Goal: Task Accomplishment & Management: Manage account settings

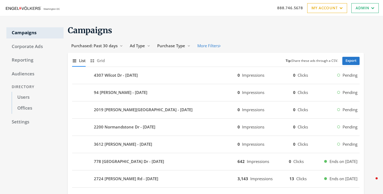
scroll to position [1, 0]
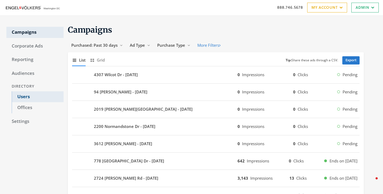
click at [26, 94] on link "Users" at bounding box center [38, 96] width 52 height 11
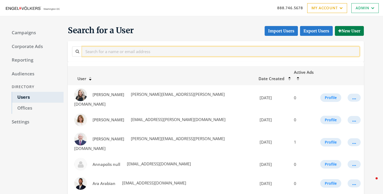
click at [152, 52] on input "text" at bounding box center [220, 52] width 277 height 10
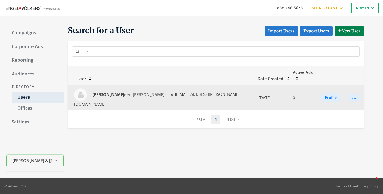
click at [327, 93] on td "Profile" at bounding box center [330, 97] width 27 height 25
click at [324, 94] on button "Profile" at bounding box center [330, 98] width 21 height 9
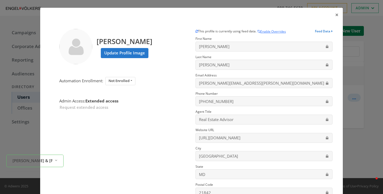
scroll to position [70, 0]
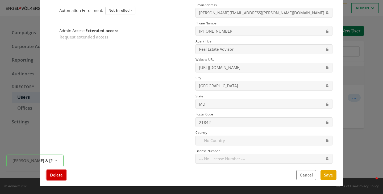
click at [55, 179] on button "Delete" at bounding box center [57, 175] width 20 height 10
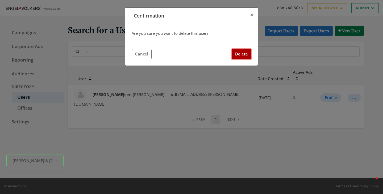
click at [239, 53] on button "Delete" at bounding box center [241, 54] width 20 height 10
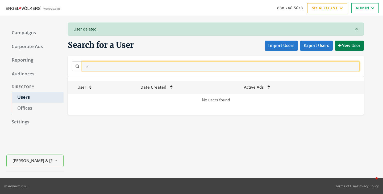
click at [120, 64] on input "eil" at bounding box center [220, 66] width 277 height 10
drag, startPoint x: 124, startPoint y: 66, endPoint x: 56, endPoint y: 64, distance: 68.3
click at [57, 64] on div "Campaigns Corporate Ads Reporting Audiences Directory Users Offices Settings En…" at bounding box center [191, 97] width 383 height 162
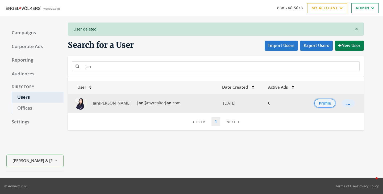
click at [319, 104] on button "Profile" at bounding box center [324, 103] width 21 height 9
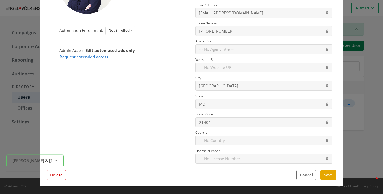
click at [52, 181] on div "Jan Crowley Update Profile Image Automation Enrollment: Not Enrolled Enrolled N…" at bounding box center [191, 69] width 302 height 235
click at [56, 176] on button "Delete" at bounding box center [57, 175] width 20 height 10
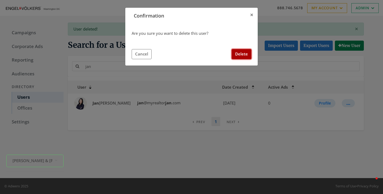
click at [243, 54] on button "Delete" at bounding box center [241, 54] width 20 height 10
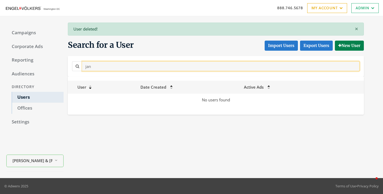
click at [126, 64] on input "jan" at bounding box center [220, 66] width 277 height 10
drag, startPoint x: 129, startPoint y: 68, endPoint x: 61, endPoint y: 57, distance: 69.5
click at [61, 57] on div "Campaigns Corporate Ads Reporting Audiences Directory Users Offices Settings En…" at bounding box center [191, 97] width 383 height 162
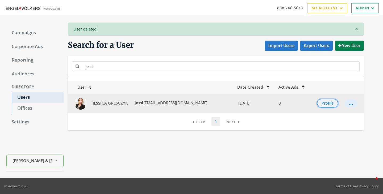
click at [326, 102] on button "Profile" at bounding box center [327, 103] width 21 height 9
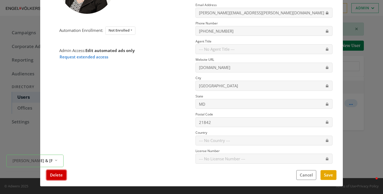
click at [62, 174] on button "Delete" at bounding box center [57, 175] width 20 height 10
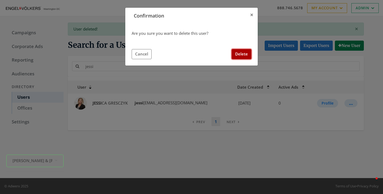
click at [237, 54] on button "Delete" at bounding box center [241, 54] width 20 height 10
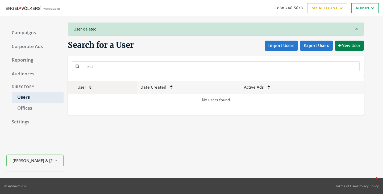
click at [128, 82] on th "User" at bounding box center [102, 87] width 69 height 13
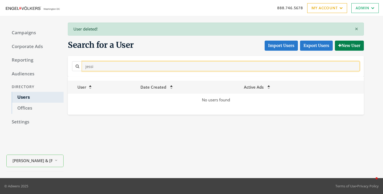
drag, startPoint x: 125, startPoint y: 67, endPoint x: 66, endPoint y: 60, distance: 59.4
click at [66, 60] on div "Search for a User Import Users Export Users New User jessi" at bounding box center [214, 58] width 300 height 37
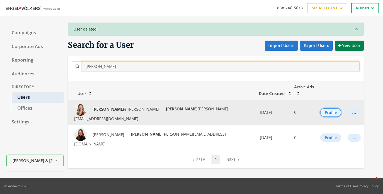
type input "kati"
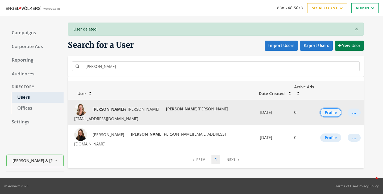
click at [325, 108] on button "Profile" at bounding box center [330, 112] width 21 height 9
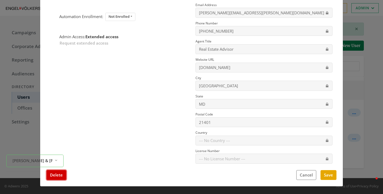
click at [55, 180] on button "Delete" at bounding box center [57, 175] width 20 height 10
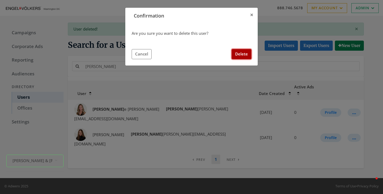
click at [236, 57] on button "Delete" at bounding box center [241, 54] width 20 height 10
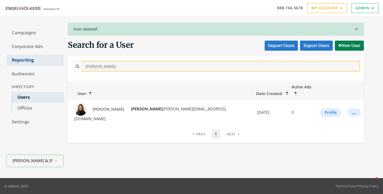
drag, startPoint x: 115, startPoint y: 66, endPoint x: 53, endPoint y: 58, distance: 62.9
click at [53, 60] on div "Campaigns Corporate Ads Reporting Audiences Directory Users Offices Settings En…" at bounding box center [191, 97] width 383 height 162
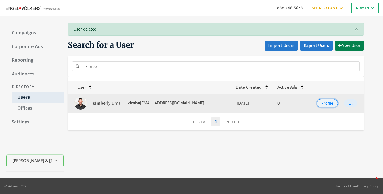
click at [326, 105] on button "Profile" at bounding box center [326, 103] width 21 height 9
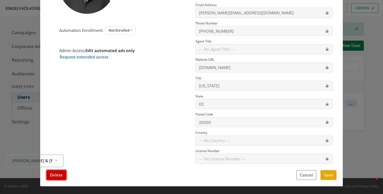
click at [57, 176] on button "Delete" at bounding box center [57, 175] width 20 height 10
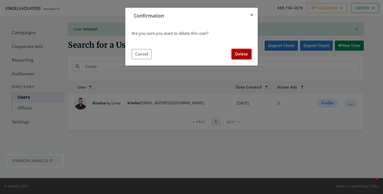
click at [238, 53] on button "Delete" at bounding box center [241, 54] width 20 height 10
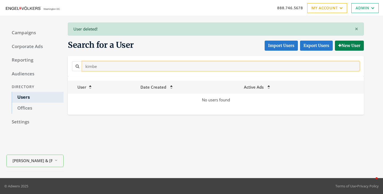
drag, startPoint x: 127, startPoint y: 64, endPoint x: 49, endPoint y: 67, distance: 77.4
click at [50, 67] on div "Campaigns Corporate Ads Reporting Audiences Directory Users Offices Settings En…" at bounding box center [191, 97] width 383 height 162
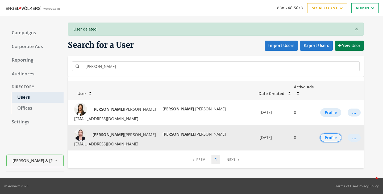
click at [327, 134] on button "Profile" at bounding box center [330, 138] width 21 height 9
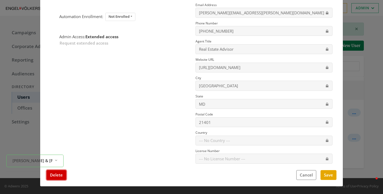
click at [61, 172] on button "Delete" at bounding box center [57, 175] width 20 height 10
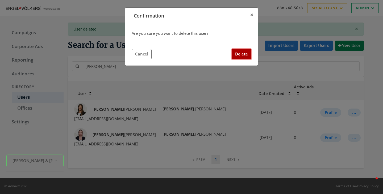
click at [246, 54] on button "Delete" at bounding box center [241, 54] width 20 height 10
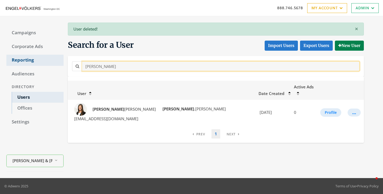
drag, startPoint x: 129, startPoint y: 67, endPoint x: 59, endPoint y: 63, distance: 70.0
click at [59, 63] on div "Campaigns Corporate Ads Reporting Audiences Directory Users Offices Settings En…" at bounding box center [191, 97] width 383 height 162
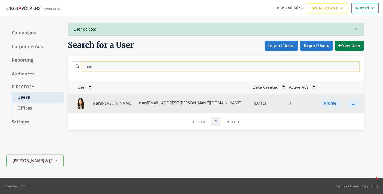
type input "nan"
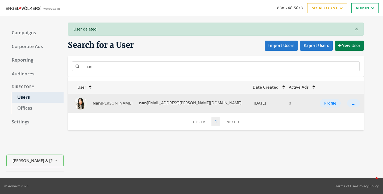
click at [102, 103] on span "Nan cy Gowan" at bounding box center [112, 102] width 40 height 5
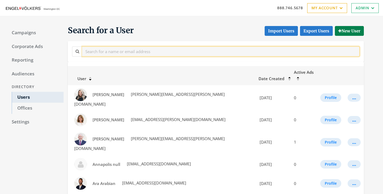
click at [125, 53] on input "text" at bounding box center [220, 52] width 277 height 10
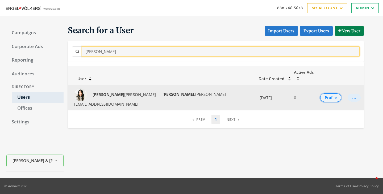
type input "nancy"
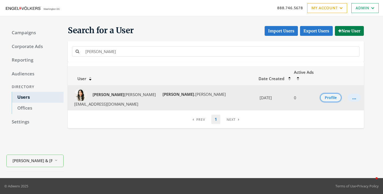
click at [327, 94] on button "Profile" at bounding box center [330, 98] width 21 height 9
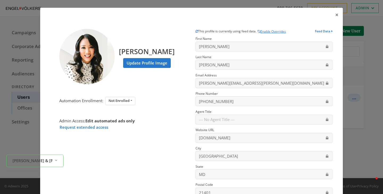
scroll to position [70, 0]
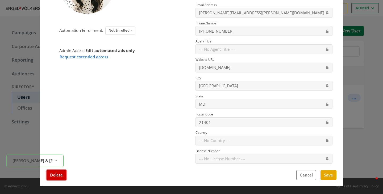
click at [60, 179] on button "Delete" at bounding box center [57, 175] width 20 height 10
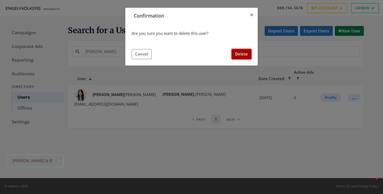
click at [241, 54] on button "Delete" at bounding box center [241, 54] width 20 height 10
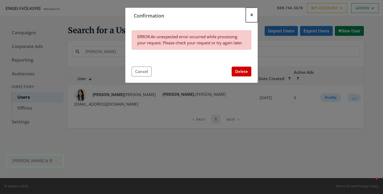
click at [252, 12] on span "×" at bounding box center [251, 15] width 3 height 8
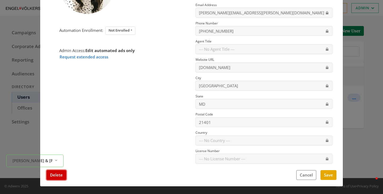
click at [56, 179] on button "Delete" at bounding box center [57, 175] width 20 height 10
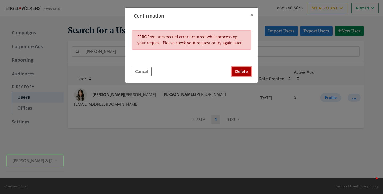
click at [243, 72] on button "Delete" at bounding box center [241, 72] width 20 height 10
click at [254, 13] on button "×" at bounding box center [252, 15] width 12 height 15
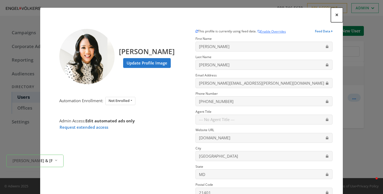
click at [338, 16] on button "×" at bounding box center [337, 15] width 12 height 15
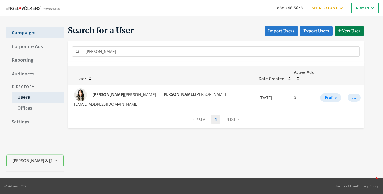
click at [26, 35] on link "Campaigns" at bounding box center [34, 32] width 57 height 11
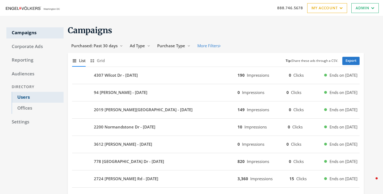
click at [27, 96] on link "Users" at bounding box center [38, 97] width 52 height 11
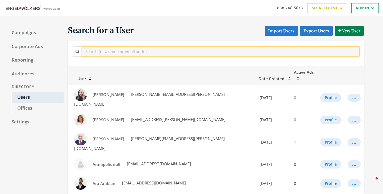
click at [142, 52] on input "text" at bounding box center [220, 52] width 277 height 10
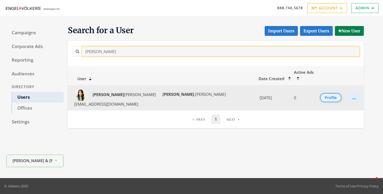
type input "nancy"
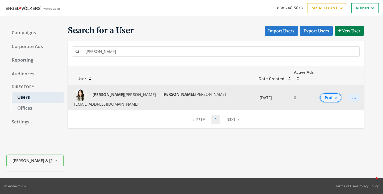
click at [325, 94] on button "Profile" at bounding box center [330, 98] width 21 height 9
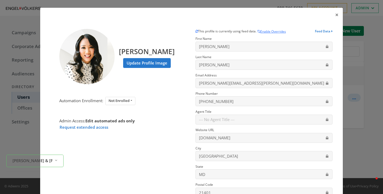
scroll to position [70, 0]
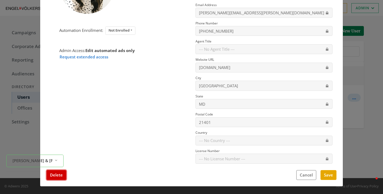
click at [56, 175] on button "Delete" at bounding box center [57, 175] width 20 height 10
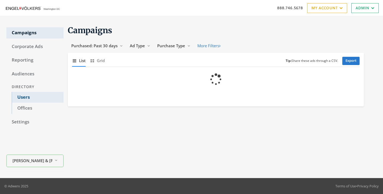
click at [28, 96] on link "Users" at bounding box center [38, 97] width 52 height 11
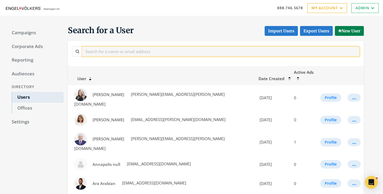
click at [134, 49] on input "text" at bounding box center [220, 52] width 277 height 10
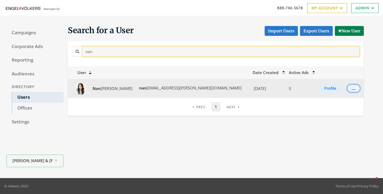
type input "nan"
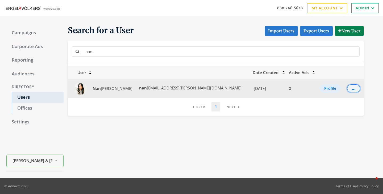
click at [352, 90] on button "..." at bounding box center [353, 88] width 13 height 8
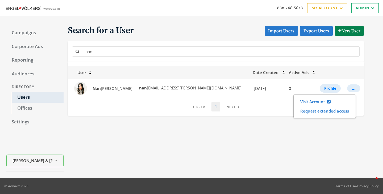
click at [375, 92] on div "Search for a User Import Users Export Users New User nan User Date Created Acti…" at bounding box center [220, 97] width 313 height 149
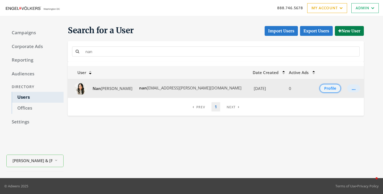
click at [325, 89] on button "Profile" at bounding box center [329, 88] width 21 height 9
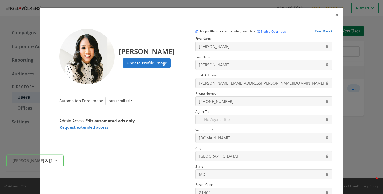
scroll to position [70, 0]
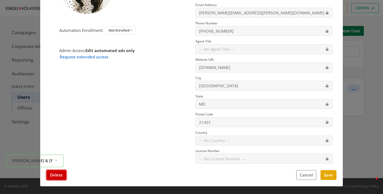
click at [56, 176] on button "Delete" at bounding box center [57, 175] width 20 height 10
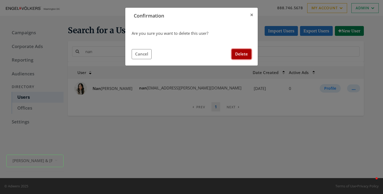
click at [246, 56] on button "Delete" at bounding box center [241, 54] width 20 height 10
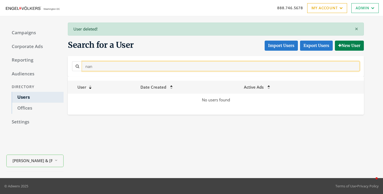
drag, startPoint x: 134, startPoint y: 67, endPoint x: 65, endPoint y: 60, distance: 69.8
click at [65, 60] on div "Search for a User Import Users Export Users New User nan" at bounding box center [214, 58] width 300 height 37
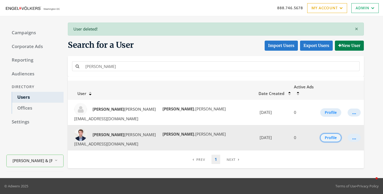
click at [323, 134] on button "Profile" at bounding box center [330, 138] width 21 height 9
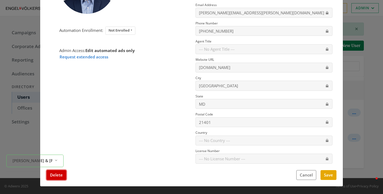
click at [61, 175] on button "Delete" at bounding box center [57, 175] width 20 height 10
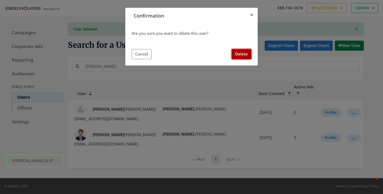
click at [238, 56] on button "Delete" at bounding box center [241, 54] width 20 height 10
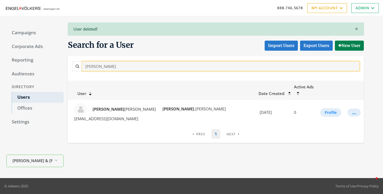
drag, startPoint x: 126, startPoint y: 65, endPoint x: 33, endPoint y: 53, distance: 93.3
click at [35, 53] on div "Campaigns Corporate Ads Reporting Audiences Directory Users Offices Settings En…" at bounding box center [191, 97] width 383 height 162
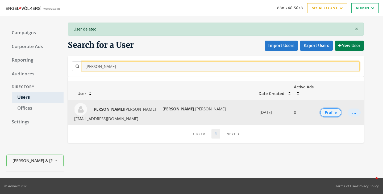
type input "sharon"
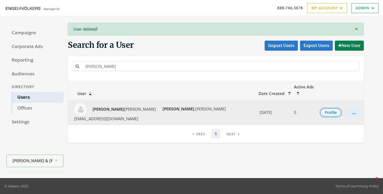
click at [324, 108] on button "Profile" at bounding box center [330, 112] width 21 height 9
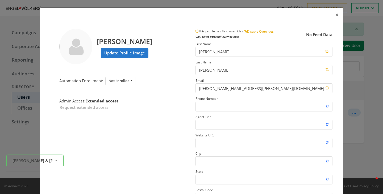
scroll to position [76, 0]
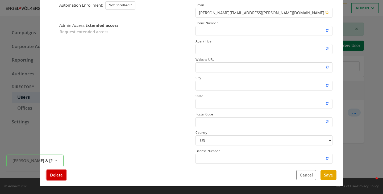
click at [62, 176] on button "Delete" at bounding box center [57, 175] width 20 height 10
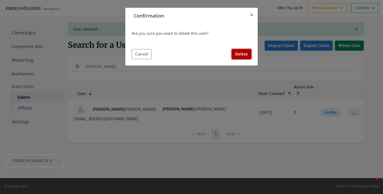
click at [243, 54] on button "Delete" at bounding box center [241, 54] width 20 height 10
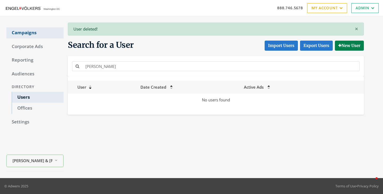
click at [31, 34] on link "Campaigns" at bounding box center [34, 32] width 57 height 11
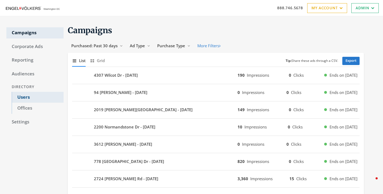
click at [33, 95] on link "Users" at bounding box center [38, 97] width 52 height 11
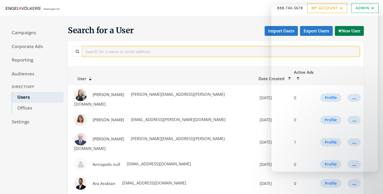
click at [144, 52] on input "text" at bounding box center [220, 52] width 277 height 10
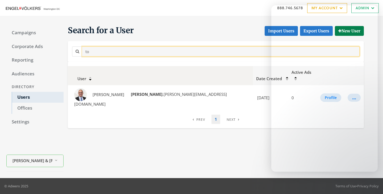
type input "t"
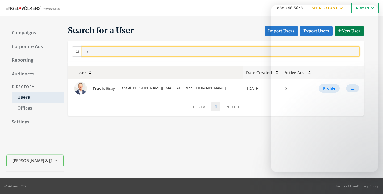
type input "t"
type input "p"
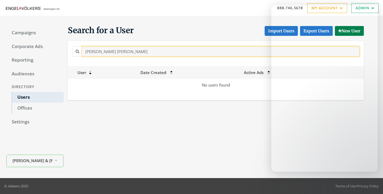
type input "mike ra"
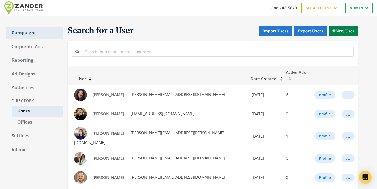
click at [27, 36] on link "Campaigns" at bounding box center [34, 32] width 57 height 11
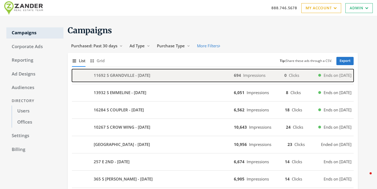
click at [150, 75] on b "11692 S GRANDVILLE - [DATE]" at bounding box center [122, 75] width 57 height 6
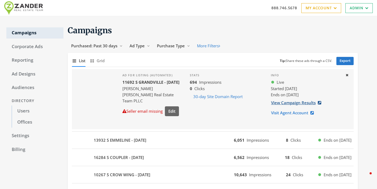
click at [280, 102] on link "View Campaign Results" at bounding box center [298, 103] width 54 height 10
